Goal: Information Seeking & Learning: Find specific page/section

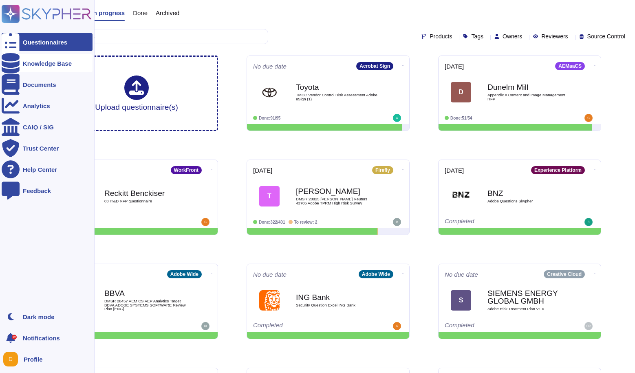
click at [12, 64] on icon at bounding box center [11, 63] width 18 height 20
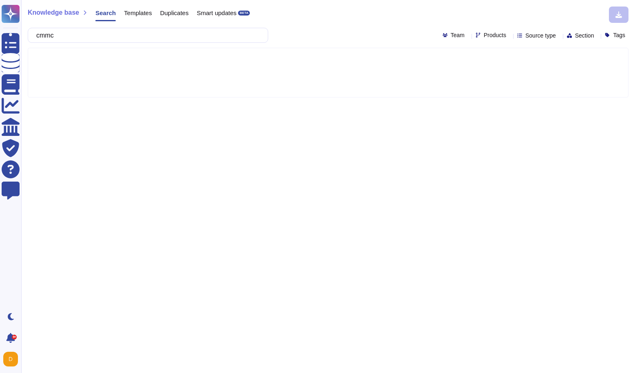
type input "cmmc"
